Goal: Information Seeking & Learning: Learn about a topic

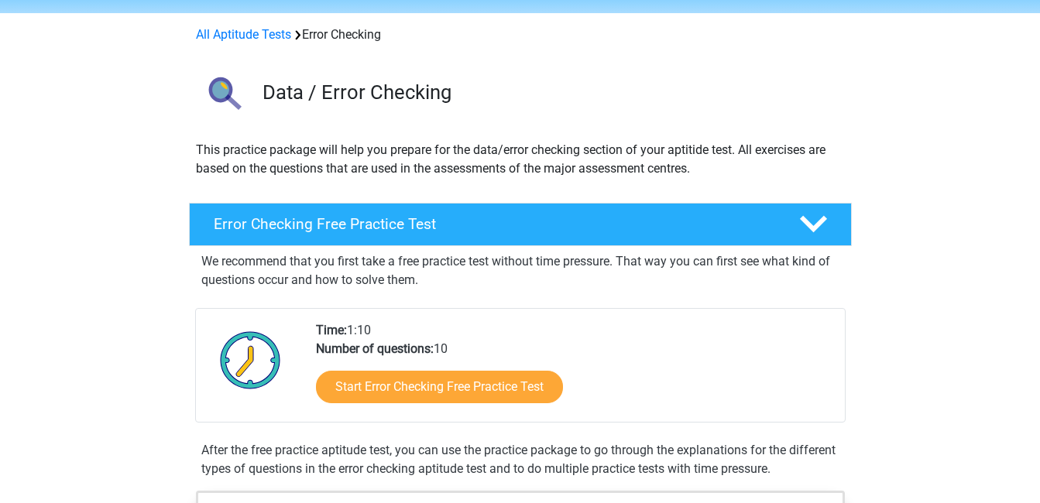
scroll to position [77, 0]
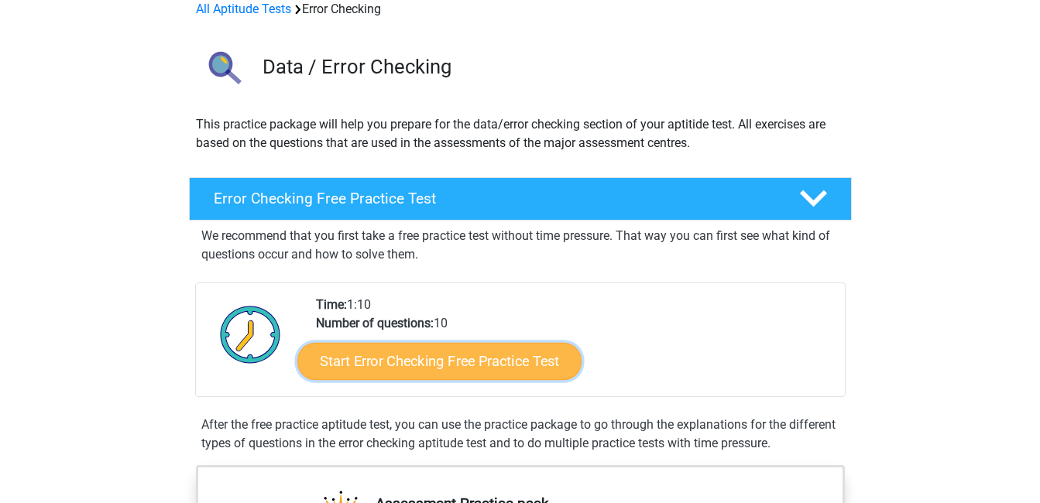
click at [487, 364] on link "Start Error Checking Free Practice Test" at bounding box center [439, 361] width 284 height 37
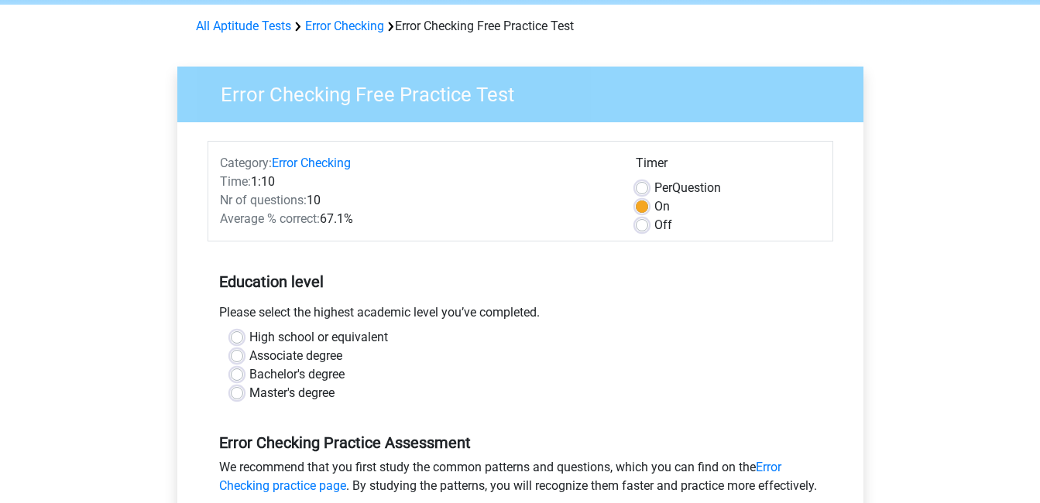
scroll to position [77, 0]
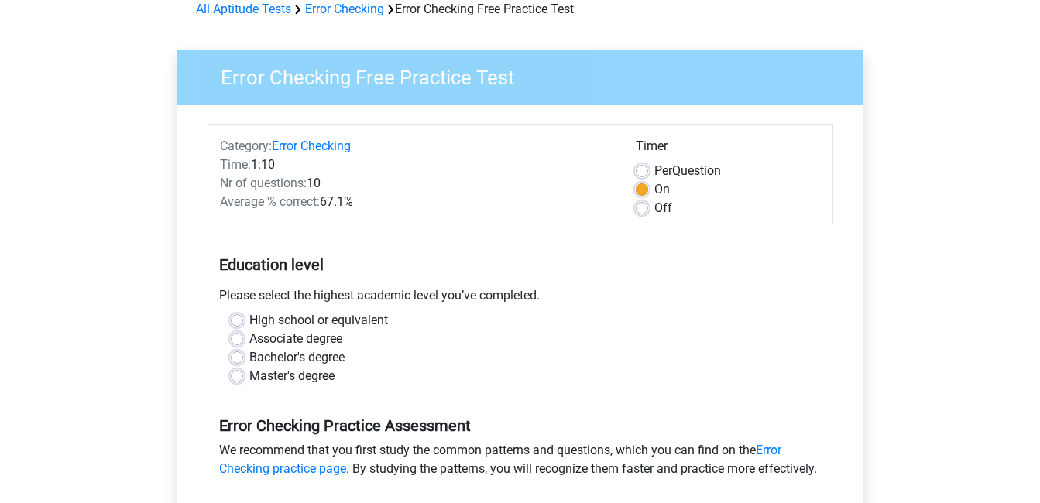
click at [249, 322] on label "High school or equivalent" at bounding box center [318, 320] width 139 height 19
click at [234, 322] on input "High school or equivalent" at bounding box center [237, 318] width 12 height 15
radio input "true"
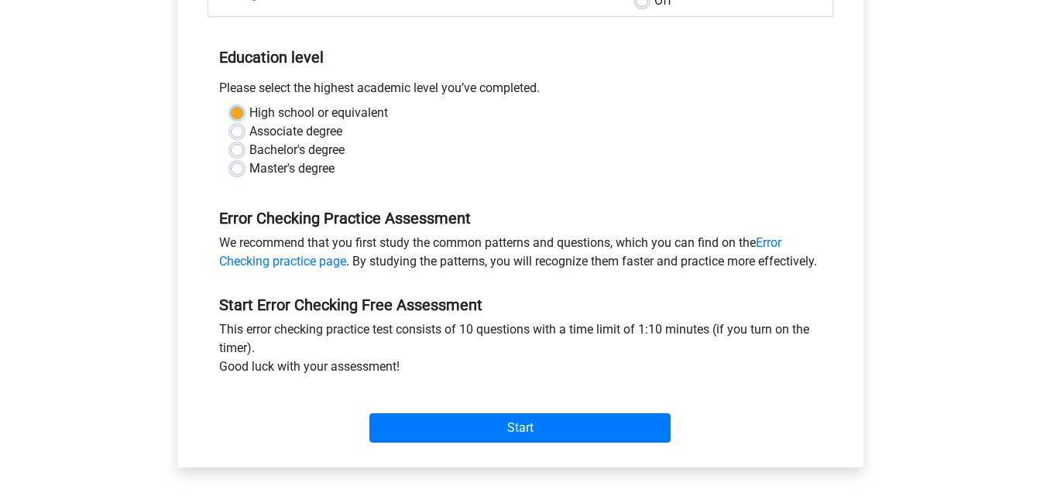
scroll to position [310, 0]
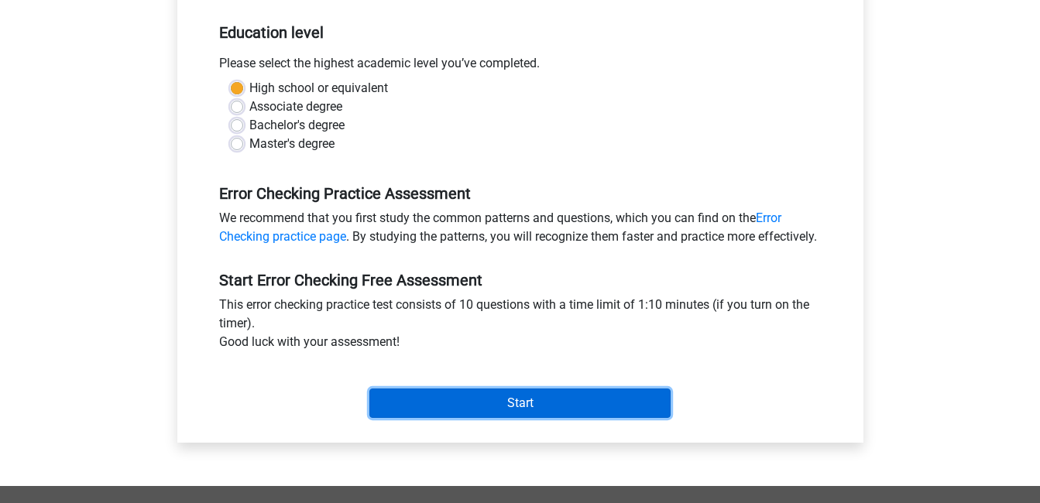
click at [500, 418] on input "Start" at bounding box center [519, 403] width 301 height 29
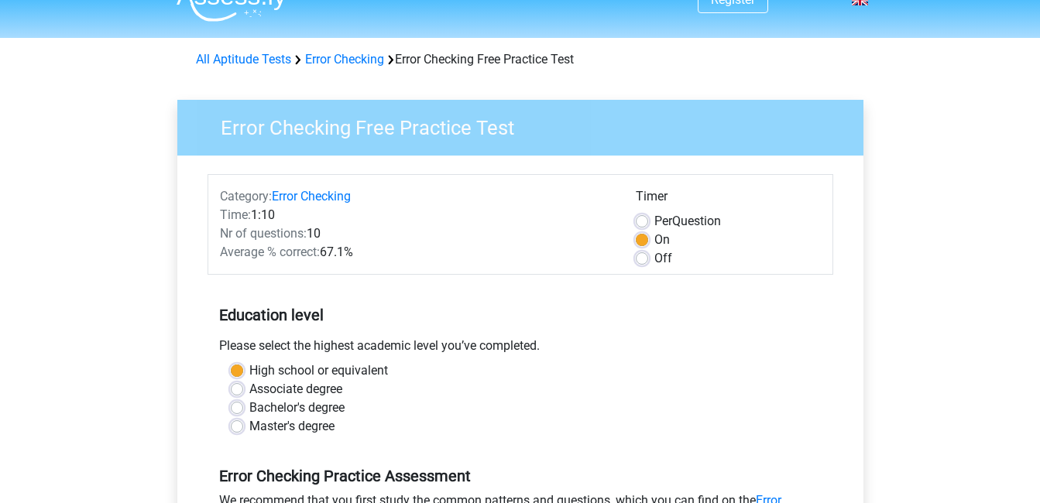
scroll to position [0, 0]
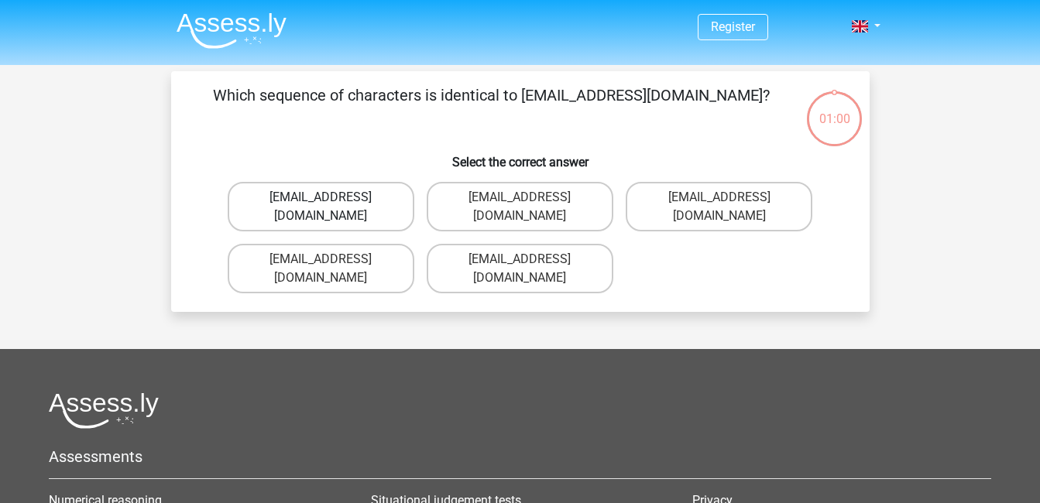
click at [357, 201] on label "Evie_Meade@jointmail.com.uk" at bounding box center [321, 207] width 187 height 50
click at [331, 201] on input "Evie_Meade@jointmail.com.uk" at bounding box center [326, 203] width 10 height 10
radio input "true"
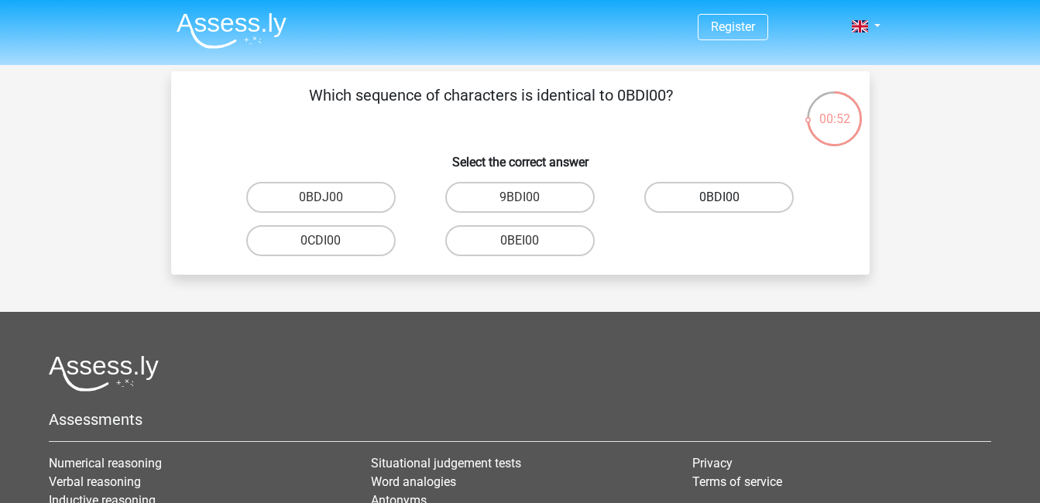
click at [720, 194] on label "0BDI00" at bounding box center [718, 197] width 149 height 31
click at [720, 198] on input "0BDI00" at bounding box center [725, 203] width 10 height 10
radio input "true"
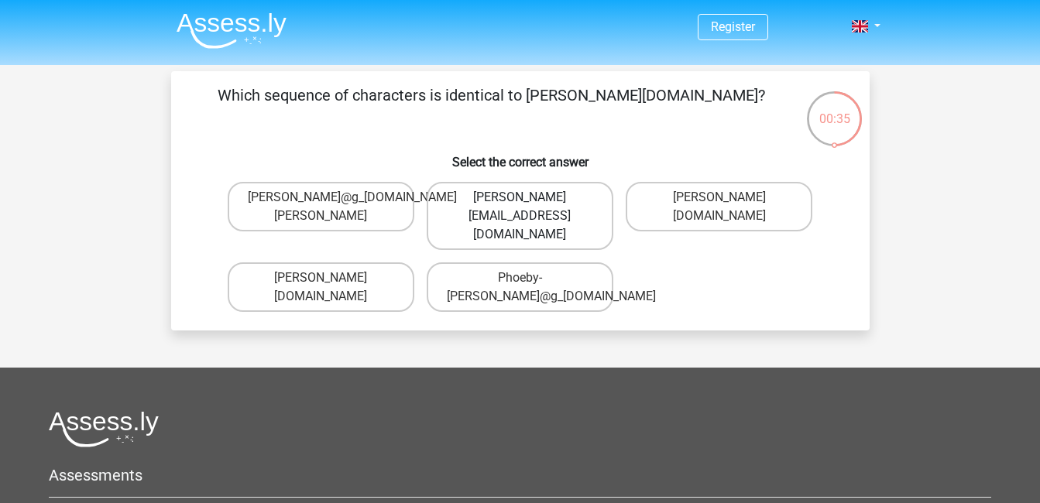
click at [560, 216] on label "Phoebe-Patterson@gmail.gr" at bounding box center [520, 216] width 187 height 68
click at [530, 208] on input "Phoebe-Patterson@gmail.gr" at bounding box center [525, 203] width 10 height 10
radio input "true"
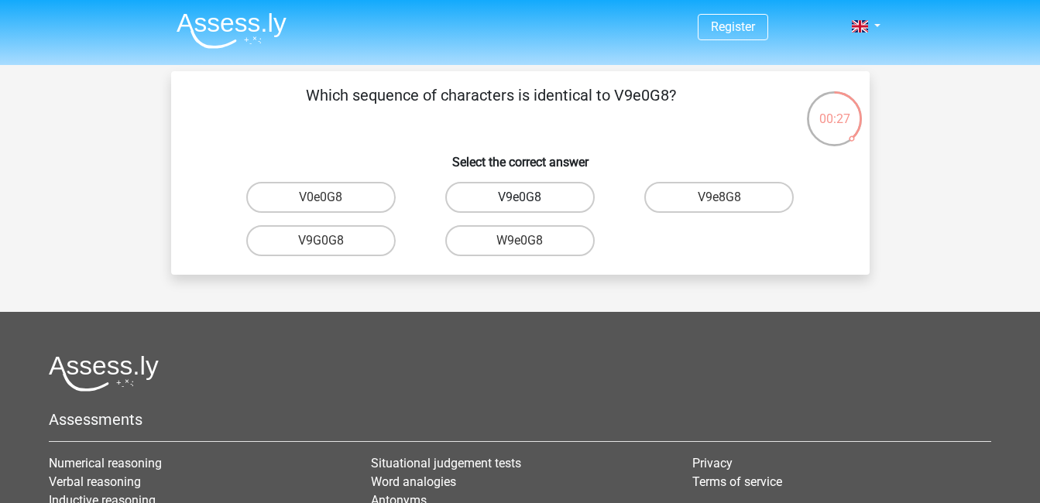
click at [531, 199] on label "V9e0G8" at bounding box center [519, 197] width 149 height 31
click at [530, 199] on input "V9e0G8" at bounding box center [525, 203] width 10 height 10
radio input "true"
click at [514, 242] on label "91051S" at bounding box center [519, 240] width 149 height 31
click at [520, 242] on input "91051S" at bounding box center [525, 246] width 10 height 10
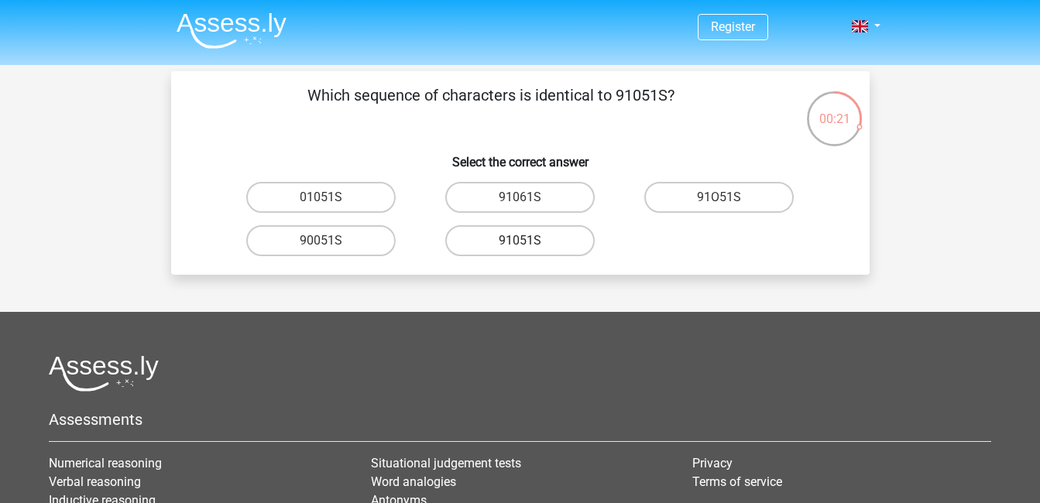
radio input "true"
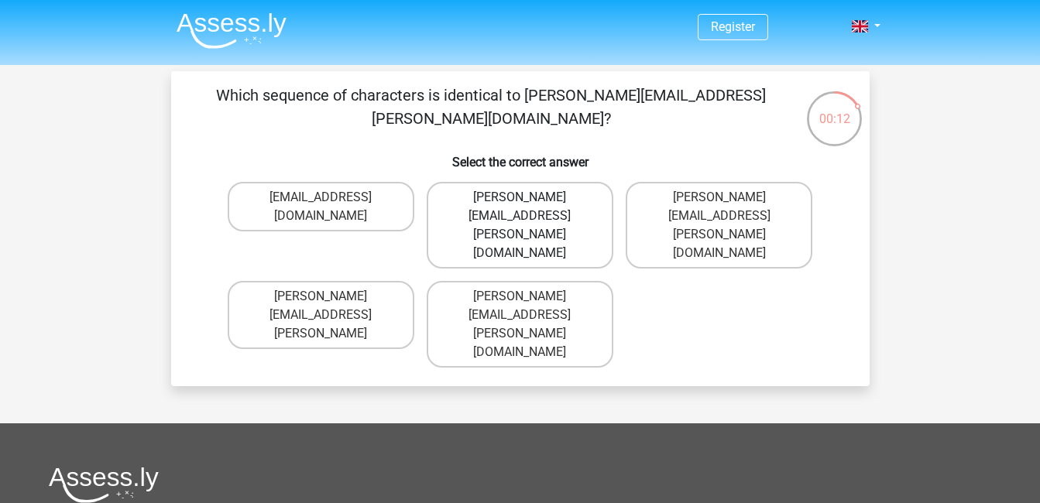
click at [550, 201] on label "Connor.Paterson@mailme.com" at bounding box center [520, 225] width 187 height 87
click at [530, 201] on input "Connor.Paterson@mailme.com" at bounding box center [525, 203] width 10 height 10
radio input "true"
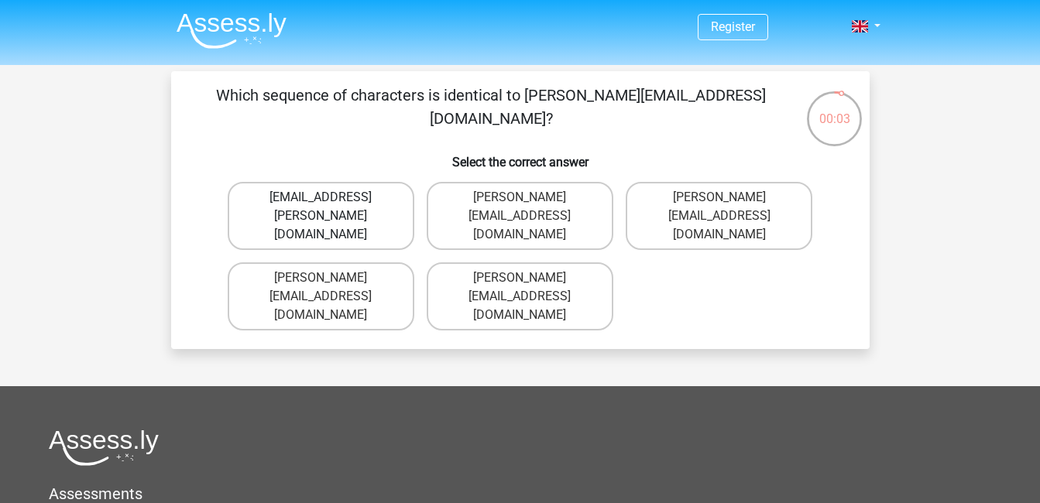
click at [326, 219] on label "Ave-Carroll@mailme.uk.com" at bounding box center [321, 216] width 187 height 68
click at [326, 208] on input "Ave-Carroll@mailme.uk.com" at bounding box center [326, 203] width 10 height 10
radio input "true"
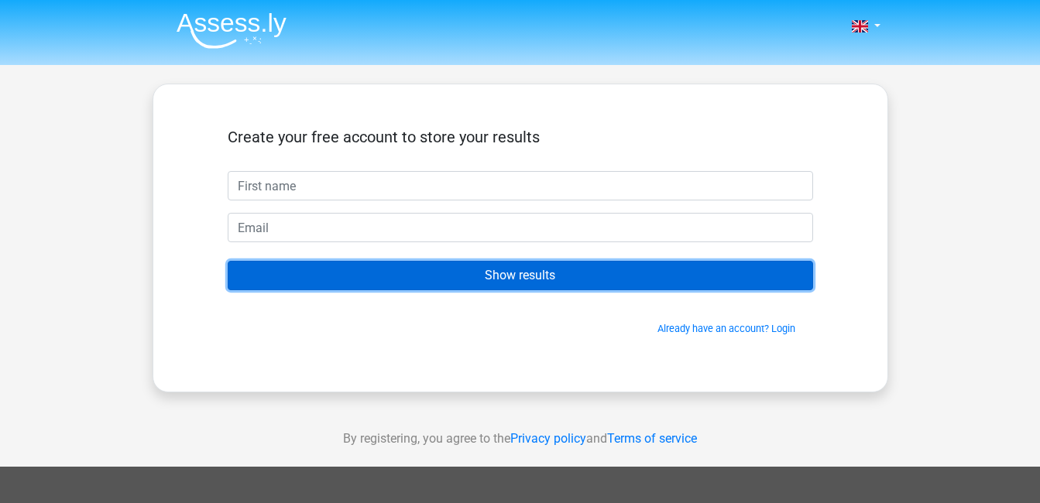
click at [461, 273] on input "Show results" at bounding box center [521, 275] width 586 height 29
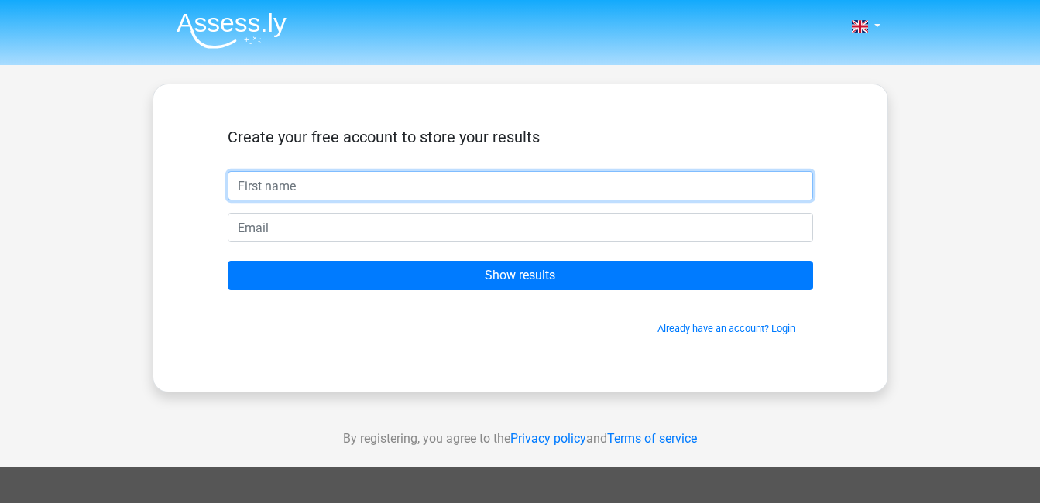
click at [390, 191] on input "text" at bounding box center [521, 185] width 586 height 29
type input "marie"
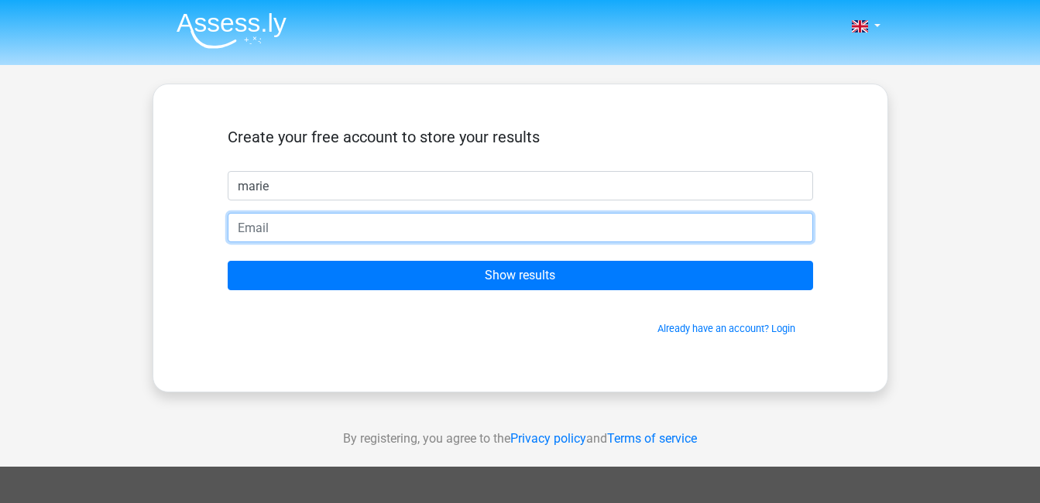
click at [373, 232] on input "email" at bounding box center [521, 227] width 586 height 29
click at [228, 261] on input "Show results" at bounding box center [521, 275] width 586 height 29
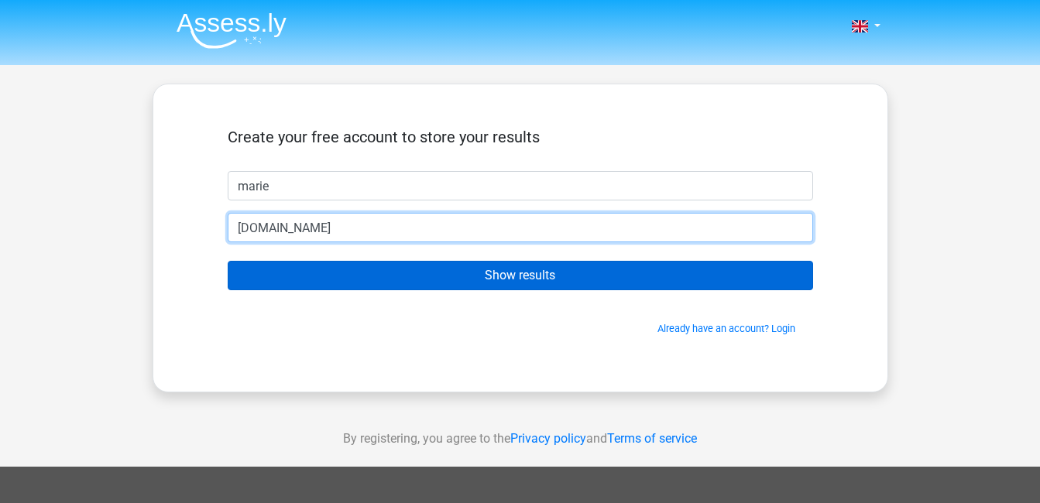
type input "[DOMAIN_NAME]"
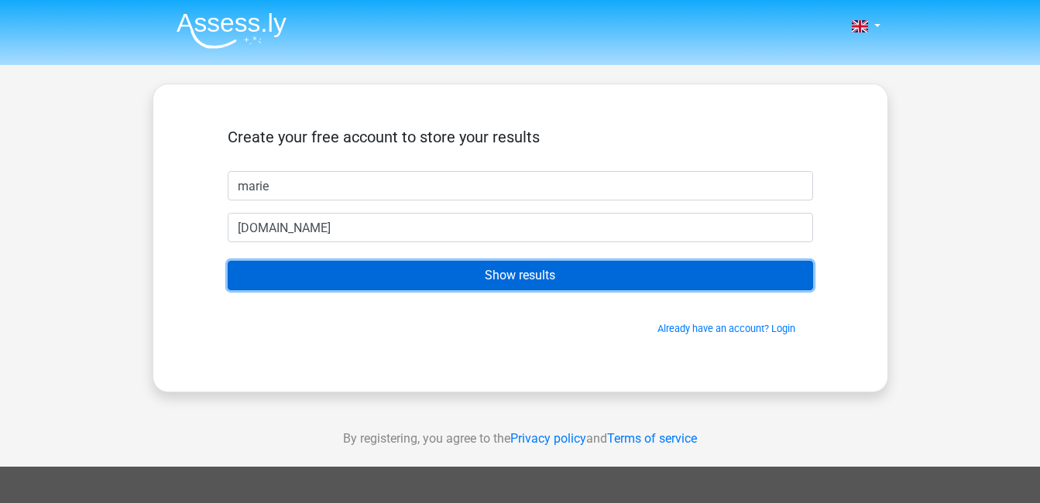
click at [273, 267] on input "Show results" at bounding box center [521, 275] width 586 height 29
click at [627, 271] on input "Show results" at bounding box center [521, 275] width 586 height 29
